Goal: Task Accomplishment & Management: Complete application form

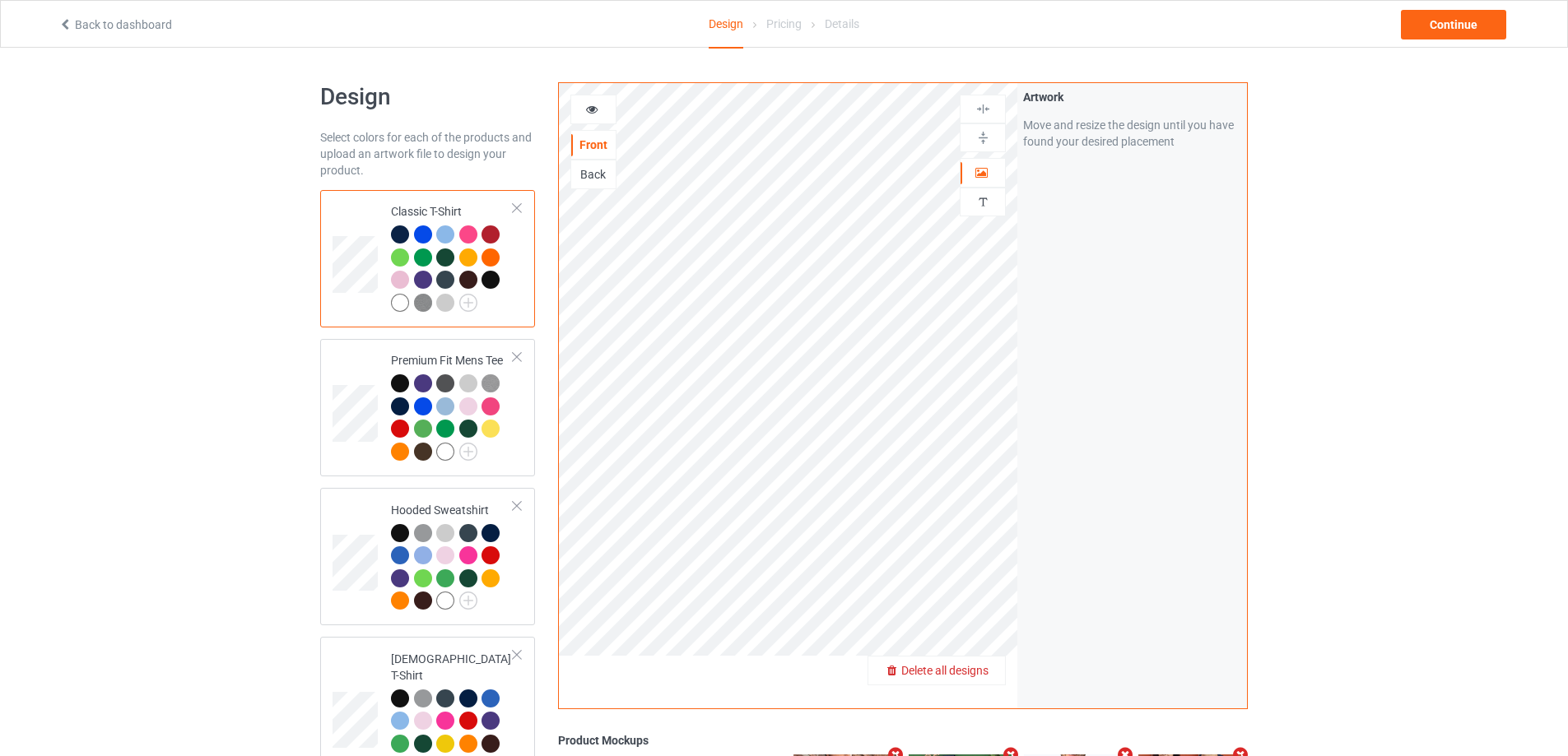
click at [983, 668] on span "Delete all designs" at bounding box center [945, 670] width 87 height 13
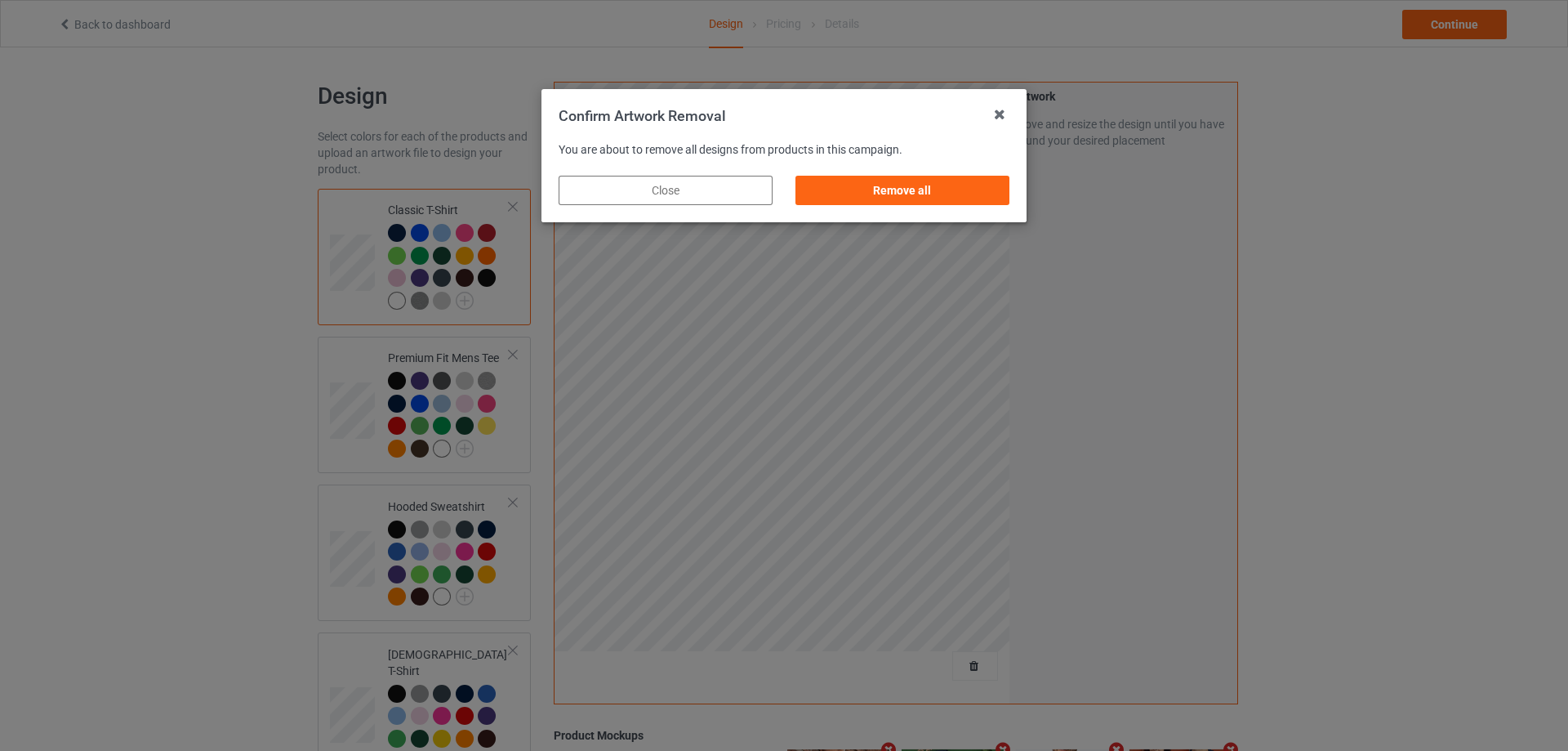
drag, startPoint x: 998, startPoint y: 178, endPoint x: 1011, endPoint y: 195, distance: 21.4
click at [998, 179] on div "Remove all" at bounding box center [902, 190] width 214 height 29
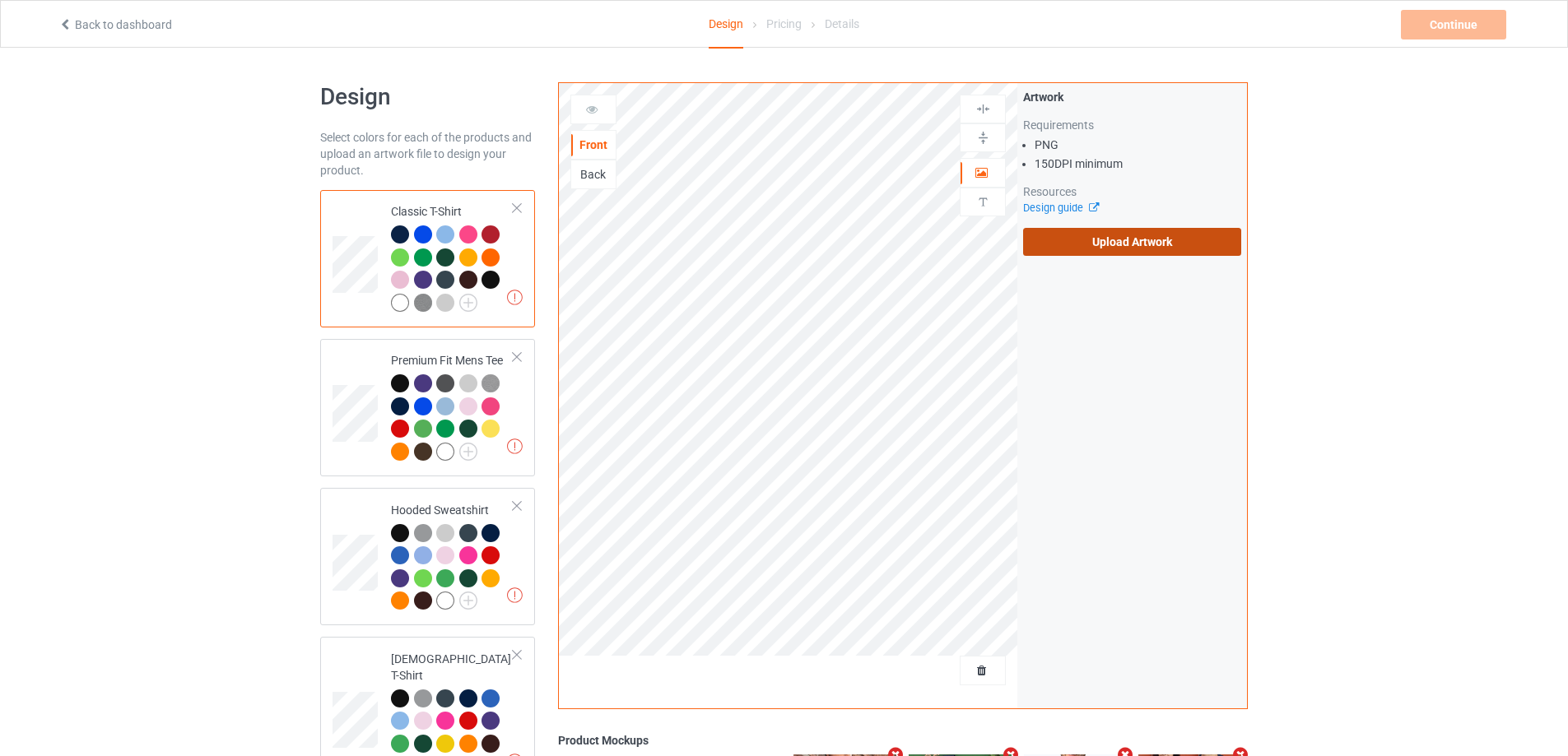
click at [1080, 235] on label "Upload Artwork" at bounding box center [1132, 242] width 218 height 28
click at [0, 0] on input "Upload Artwork" at bounding box center [0, 0] width 0 height 0
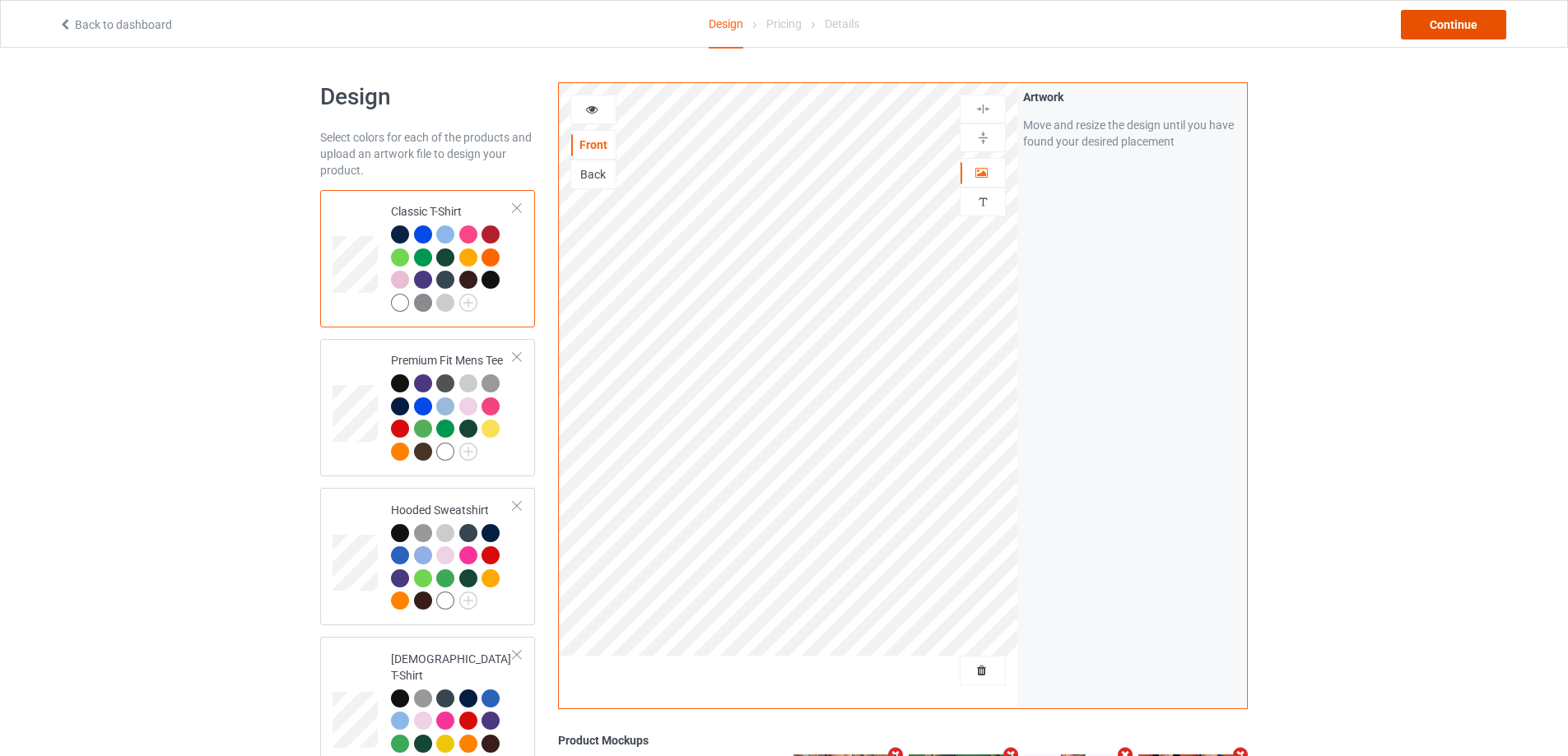
click at [1444, 17] on div "Continue" at bounding box center [1453, 24] width 105 height 29
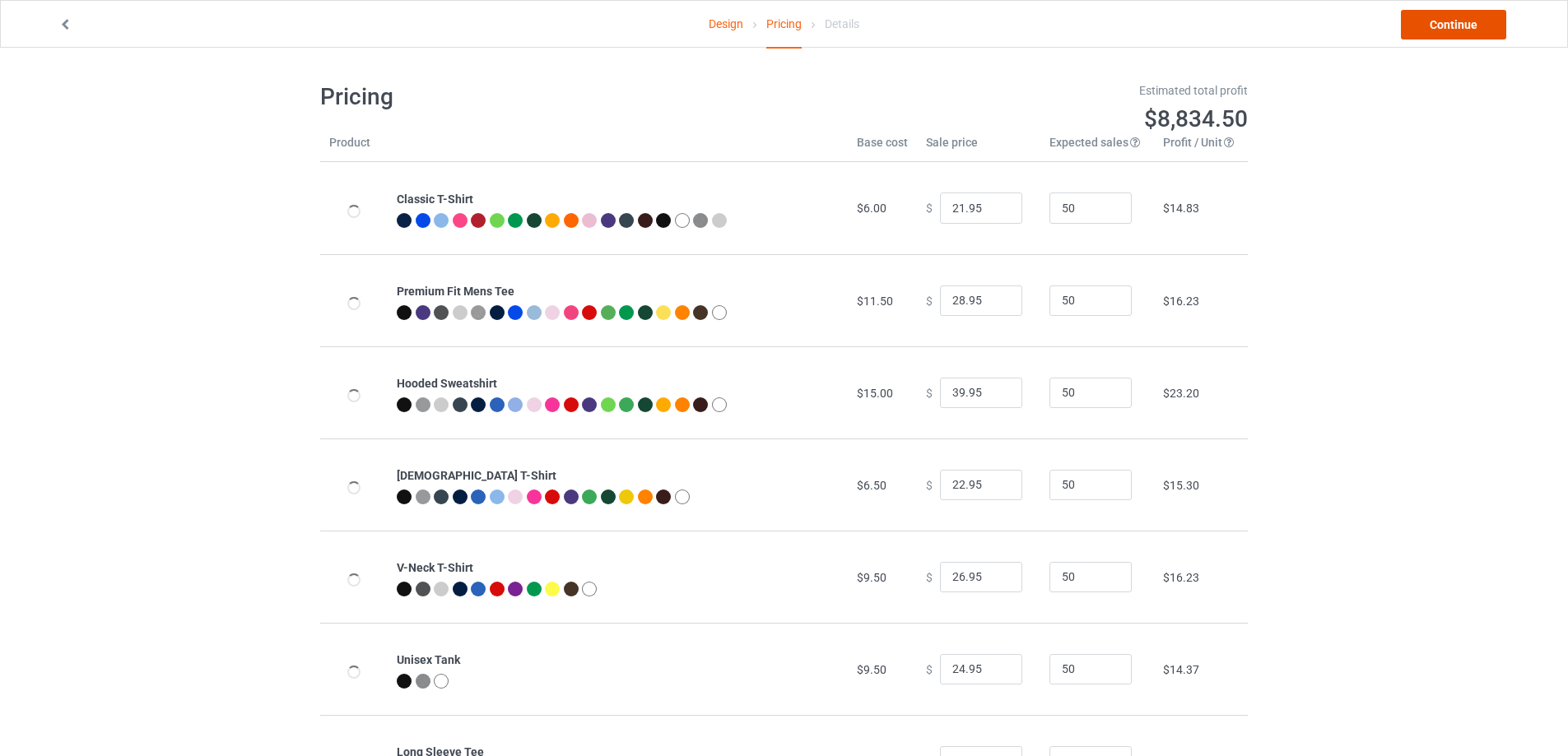
click at [1444, 19] on link "Continue" at bounding box center [1453, 24] width 105 height 29
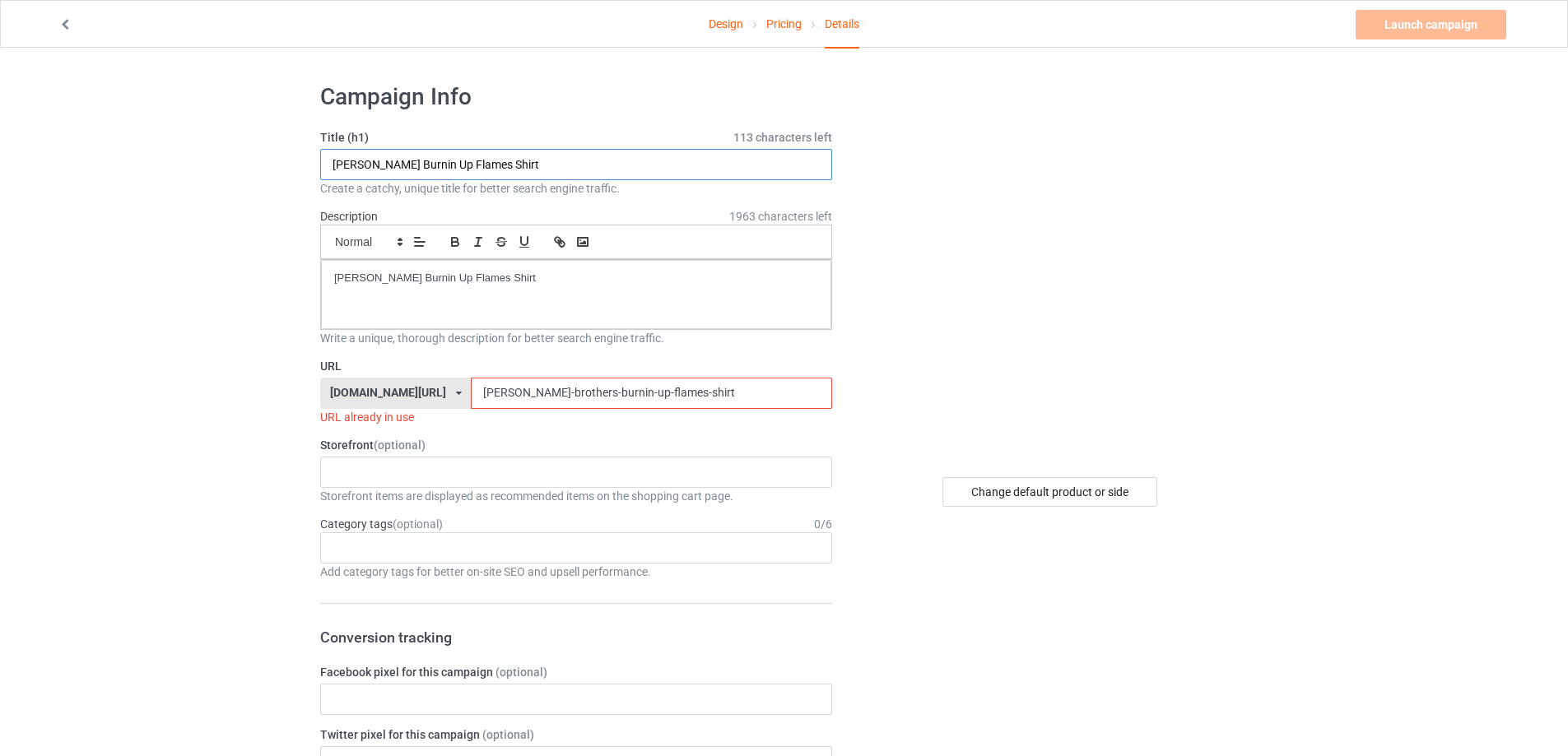
drag, startPoint x: 461, startPoint y: 159, endPoint x: 280, endPoint y: 167, distance: 181.2
paste input "[PERSON_NAME] Pocket Quesadillas s"
type input "[PERSON_NAME] Pocket Quesadillas shirt"
drag, startPoint x: 566, startPoint y: 269, endPoint x: 195, endPoint y: 266, distance: 371.0
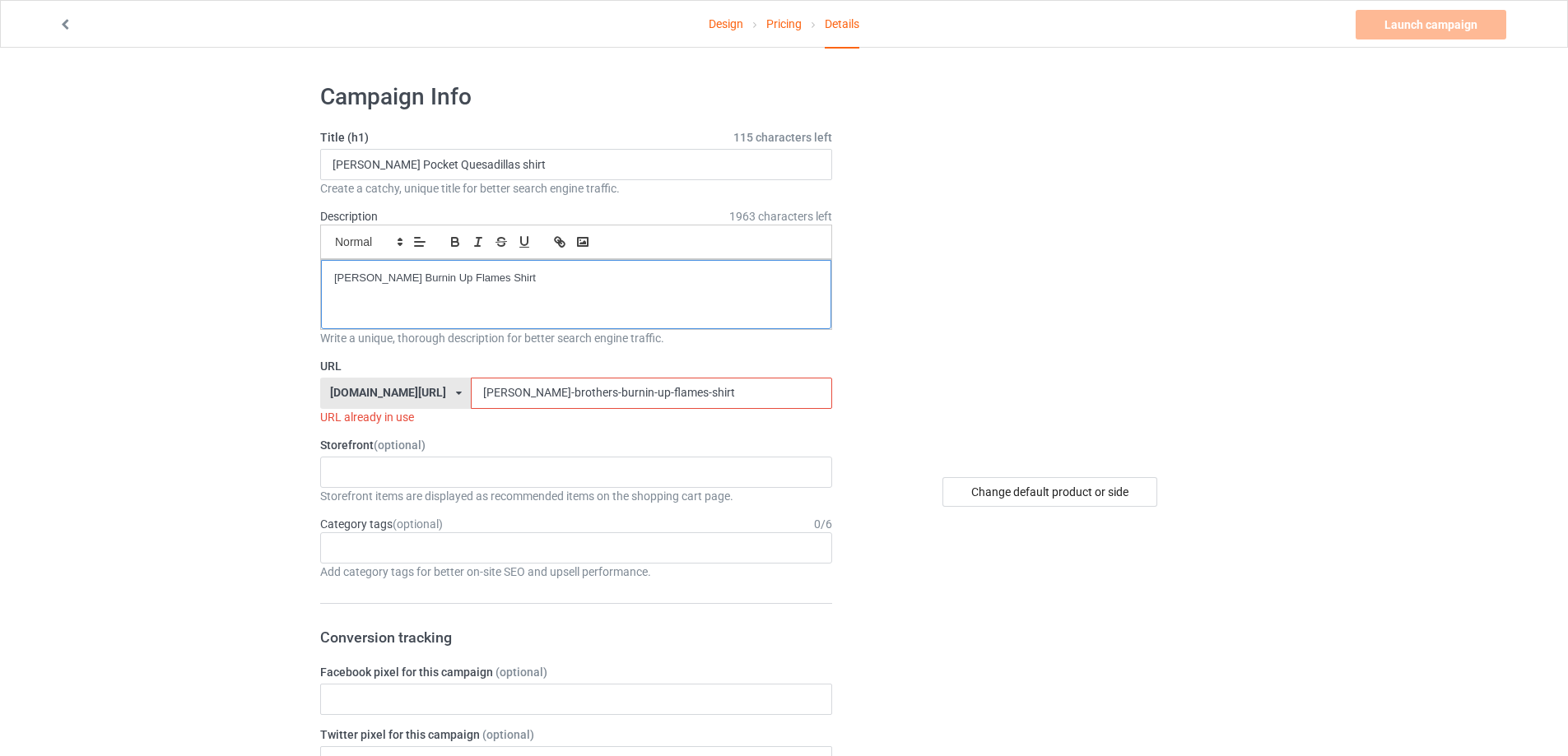
click at [565, 320] on div "[PERSON_NAME] Pocket Quesadillas shirt" at bounding box center [576, 294] width 510 height 69
drag, startPoint x: 632, startPoint y: 385, endPoint x: 280, endPoint y: 345, distance: 354.3
paste input "[PERSON_NAME]-pocket-quesadilla"
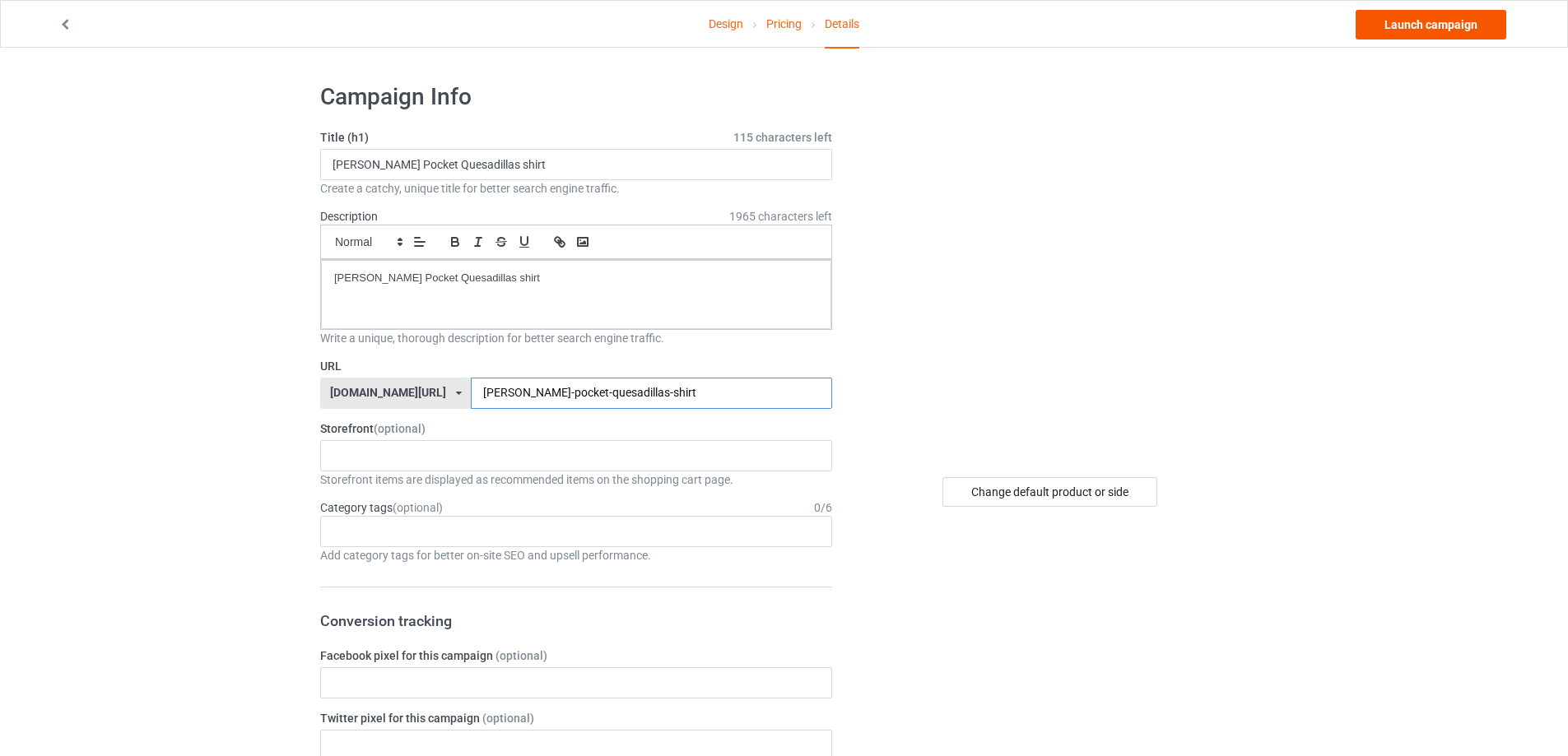
type input "[PERSON_NAME]-pocket-quesadillas-shirt"
click at [1451, 17] on link "Launch campaign" at bounding box center [1431, 24] width 150 height 29
